Goal: Navigation & Orientation: Find specific page/section

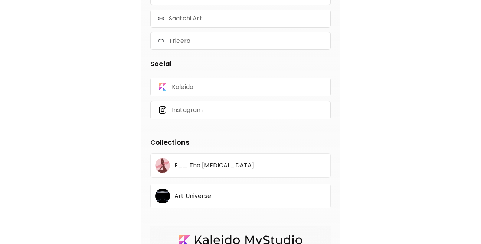
scroll to position [378, 0]
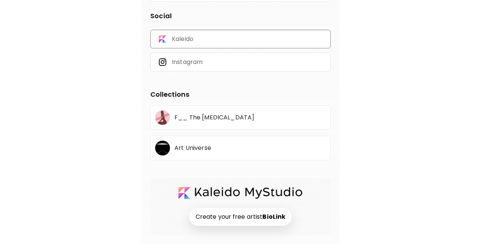
click at [237, 35] on div "Kaleido" at bounding box center [240, 39] width 181 height 19
click at [217, 125] on div "F__ The Muse" at bounding box center [240, 117] width 181 height 25
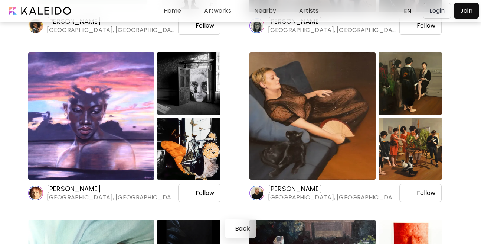
scroll to position [504, 0]
